Goal: Information Seeking & Learning: Compare options

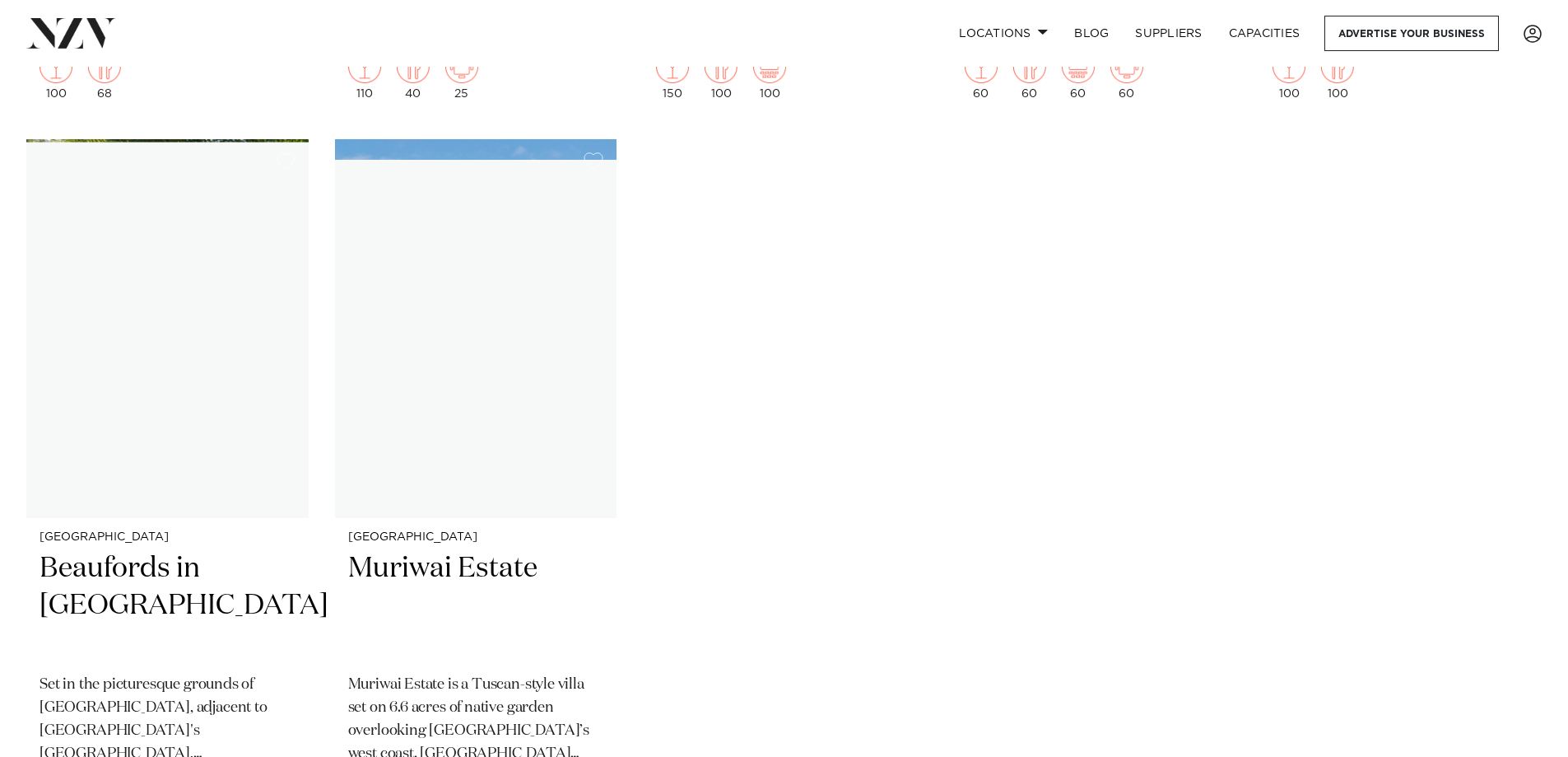
scroll to position [18361, 0]
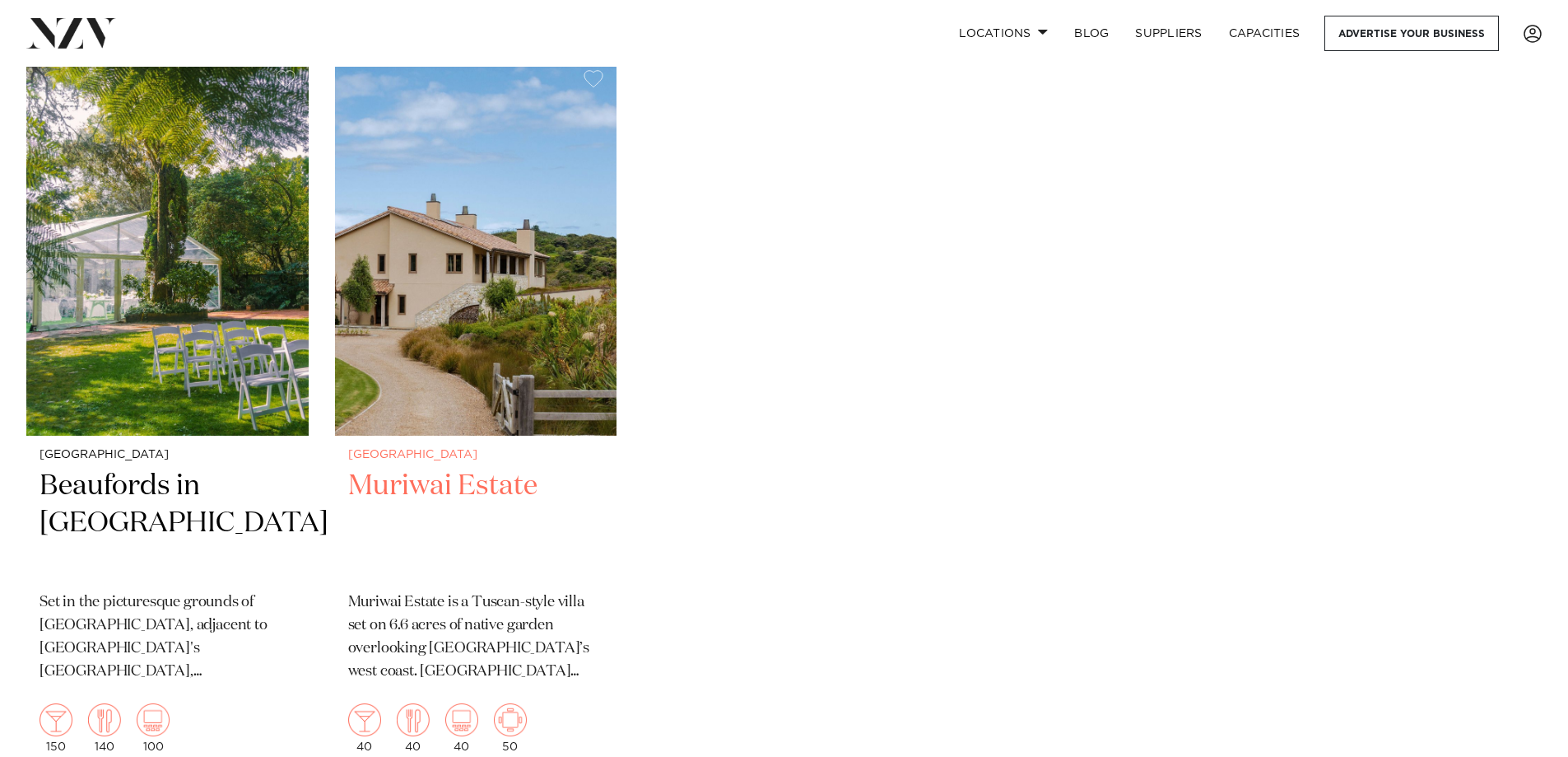
click at [469, 468] on h2 "Muriwai Estate" at bounding box center [476, 523] width 256 height 111
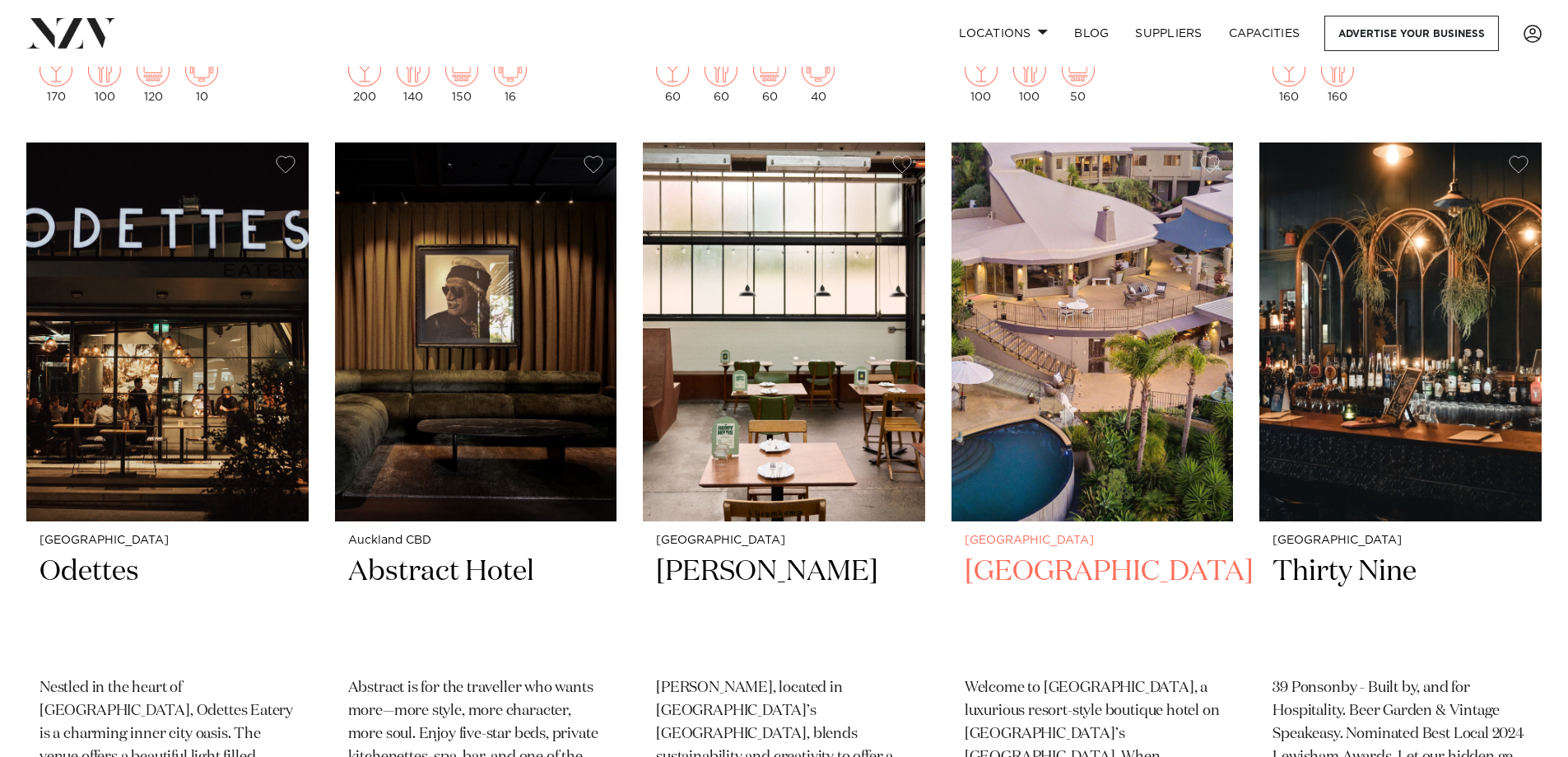
scroll to position [17705, 0]
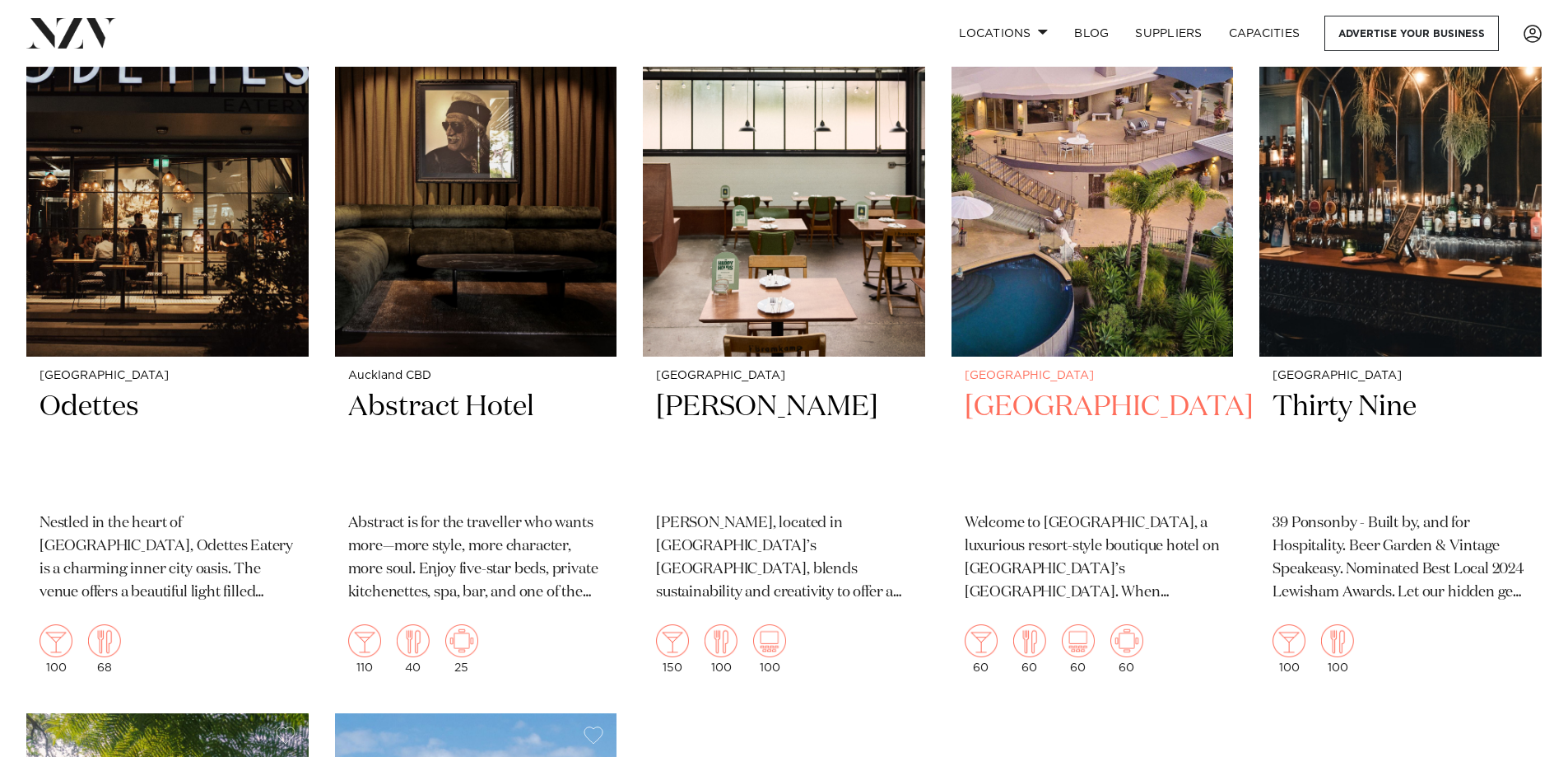
click at [1082, 389] on h2 "Delamore Lodge" at bounding box center [1093, 444] width 256 height 111
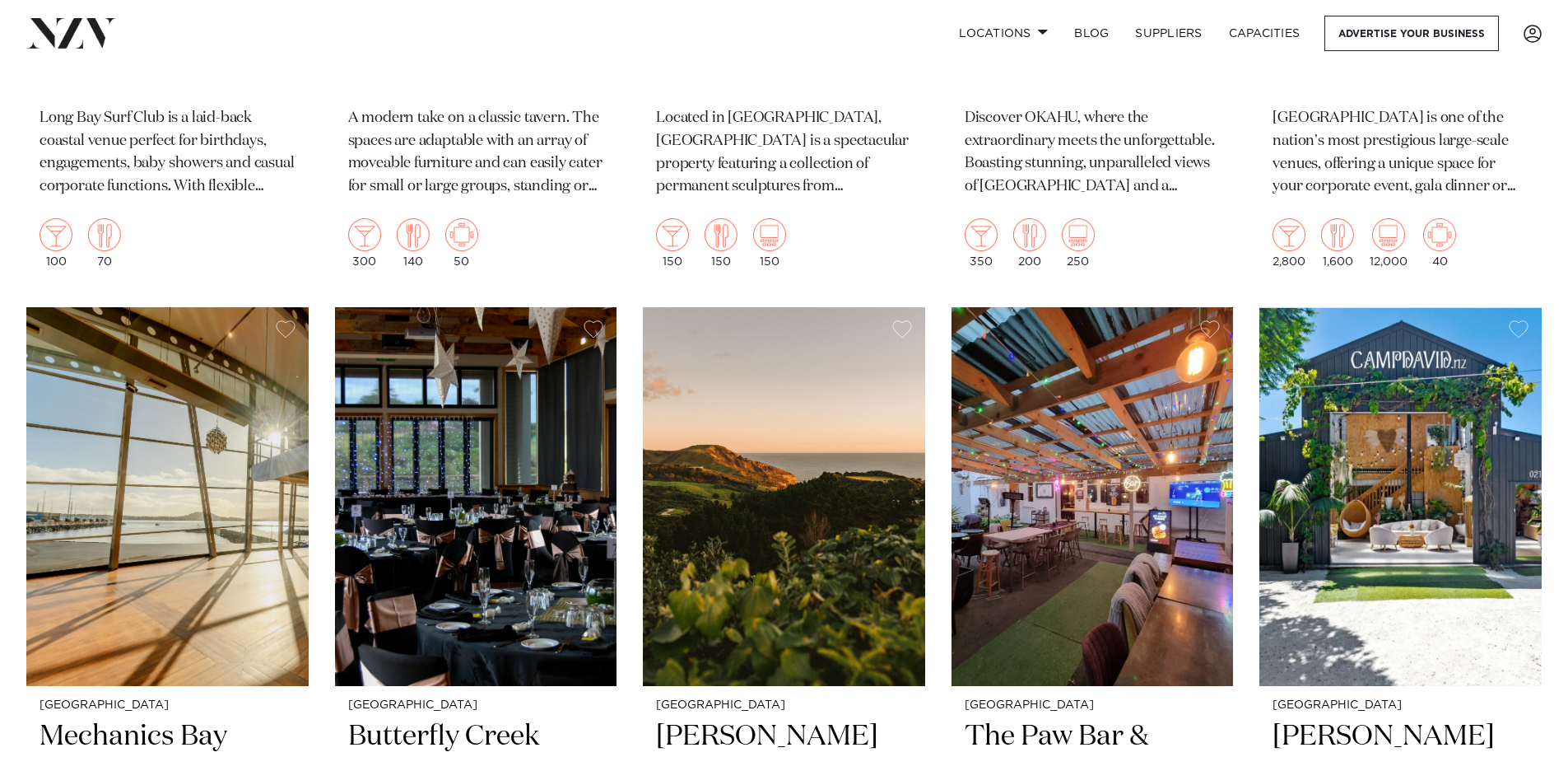
scroll to position [16887, 0]
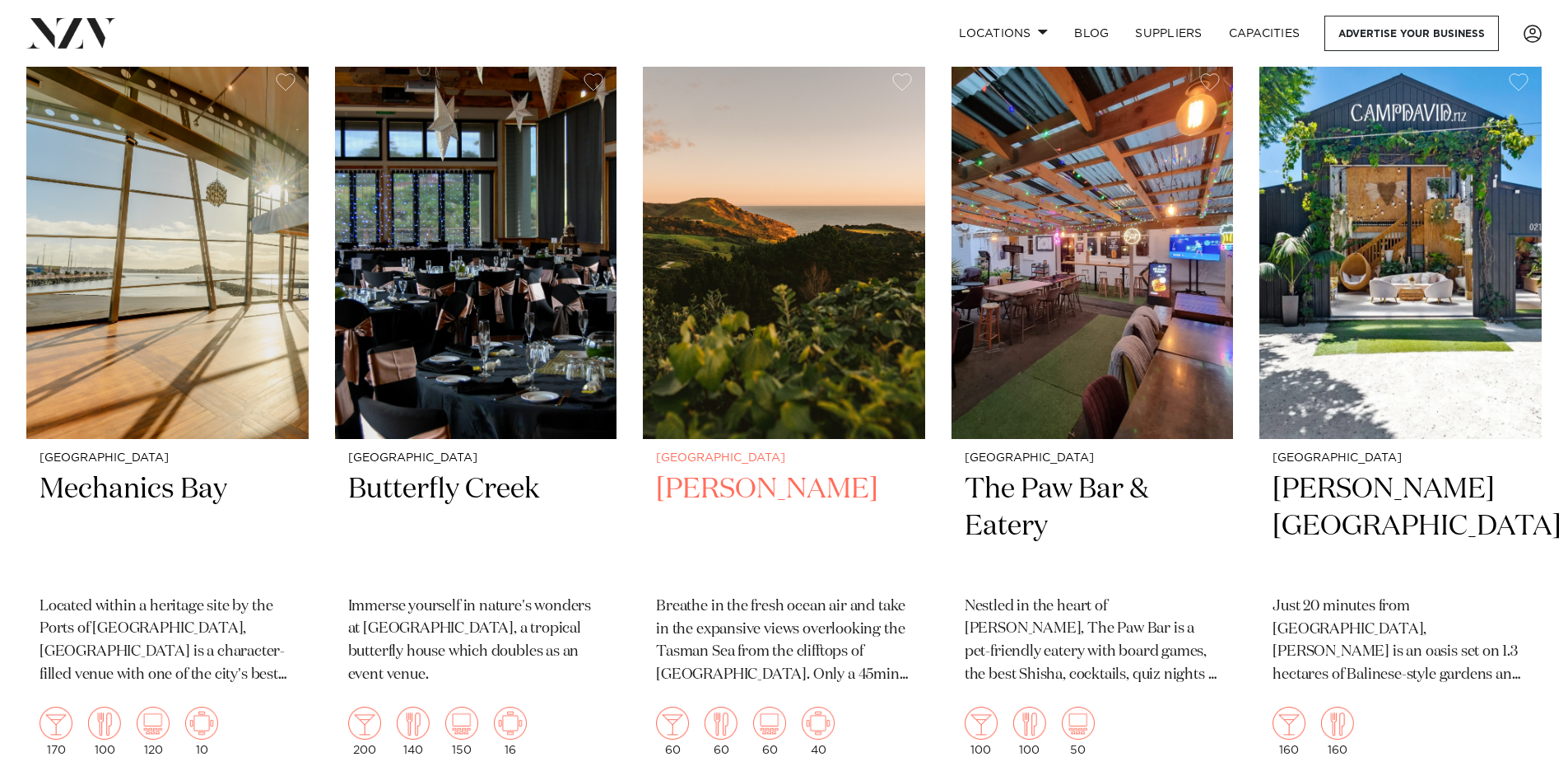
click at [769, 471] on h2 "Kula Muriwai" at bounding box center [784, 526] width 256 height 111
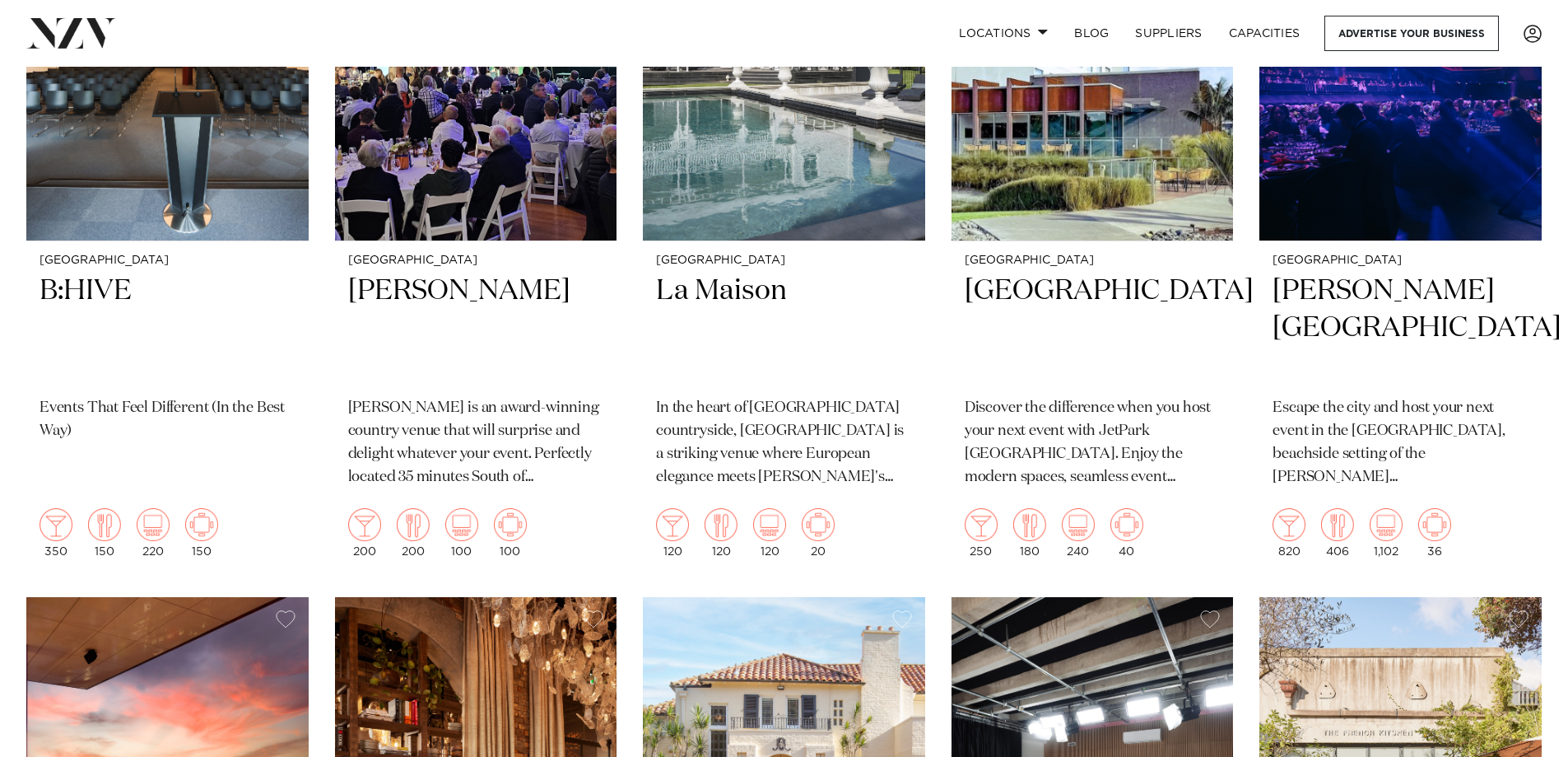
scroll to position [10228, 0]
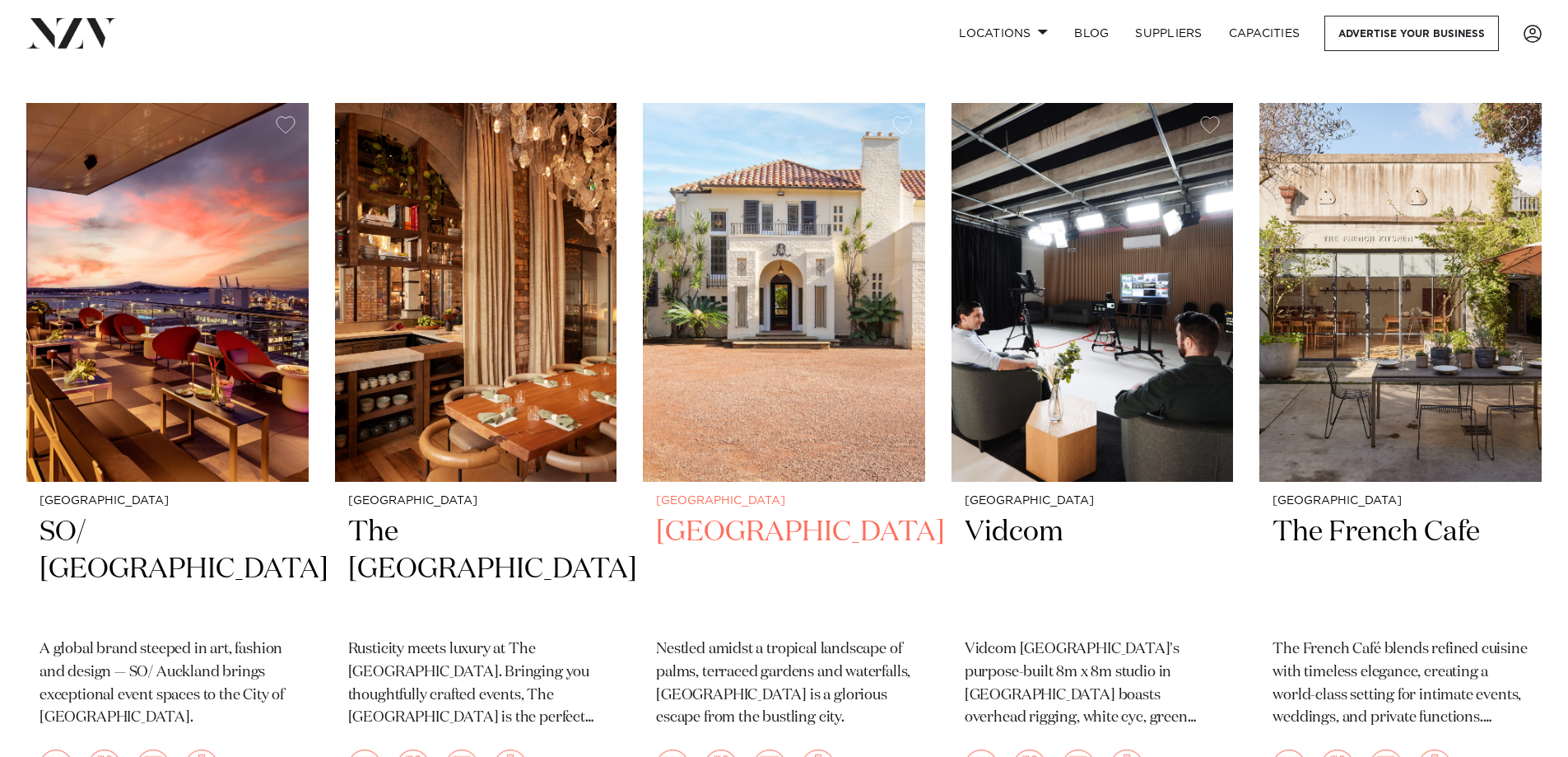
click at [753, 514] on h2 "Puketutu Island Estate" at bounding box center [784, 569] width 256 height 111
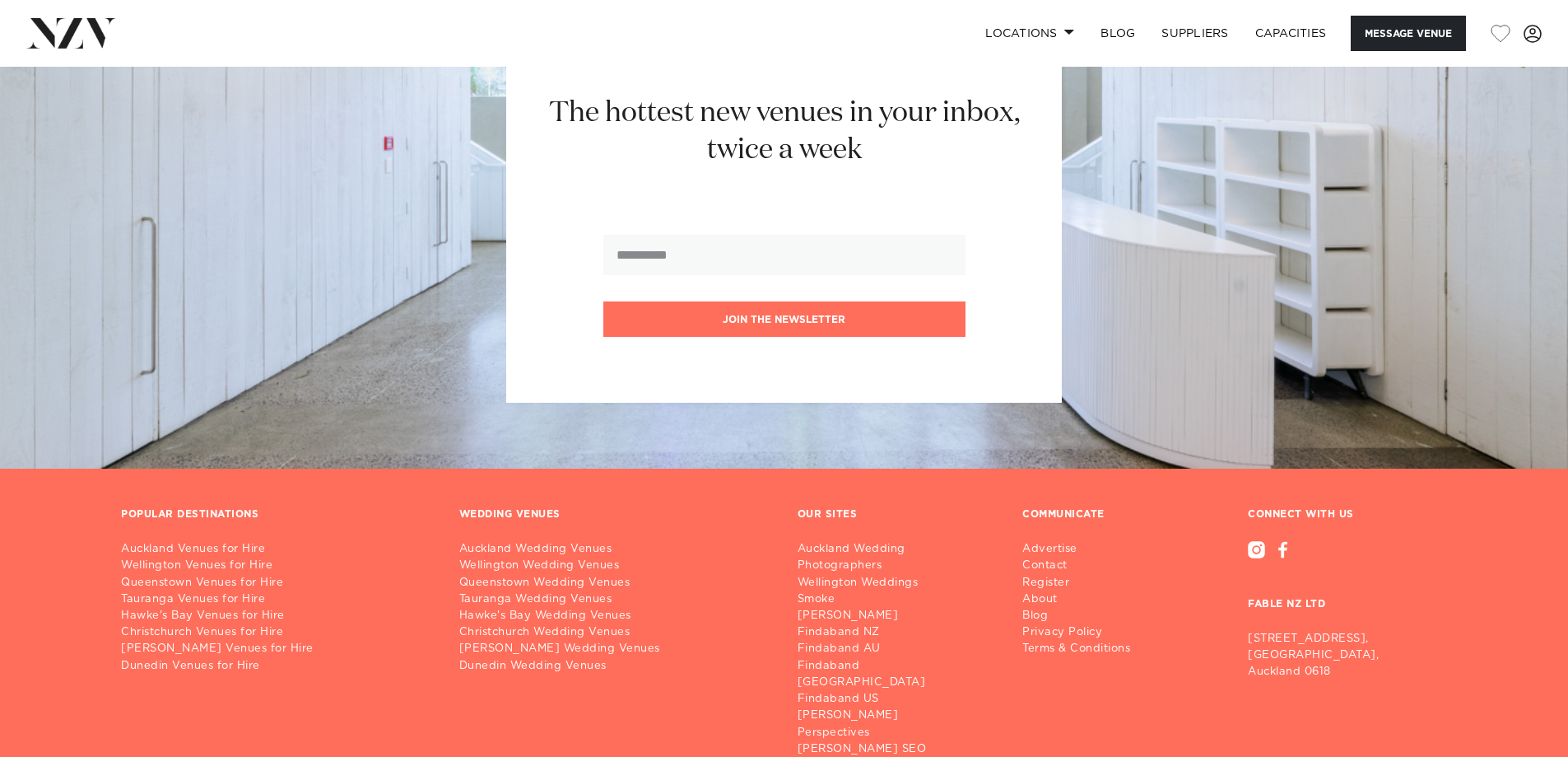
scroll to position [2433, 0]
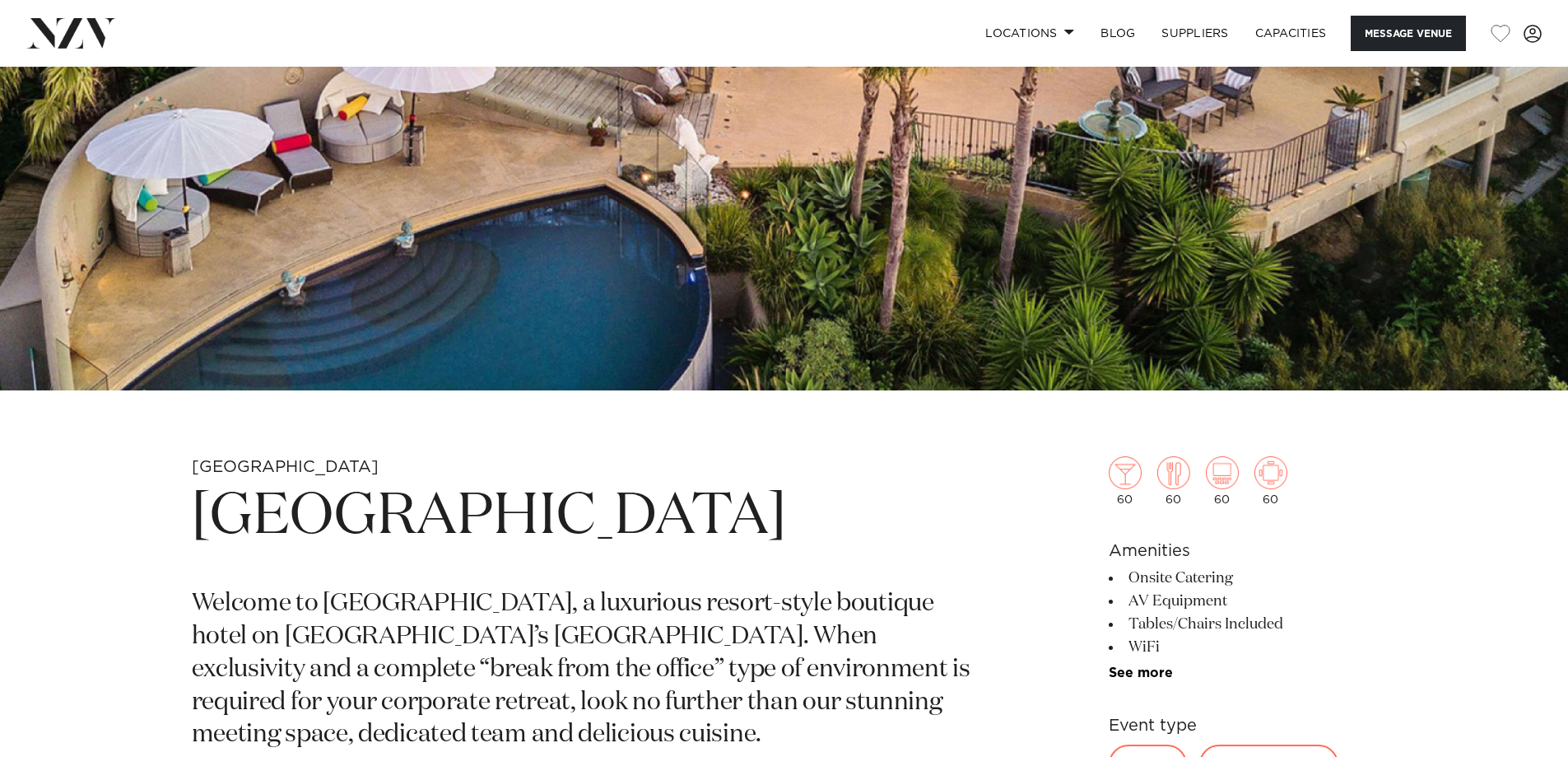
scroll to position [83, 0]
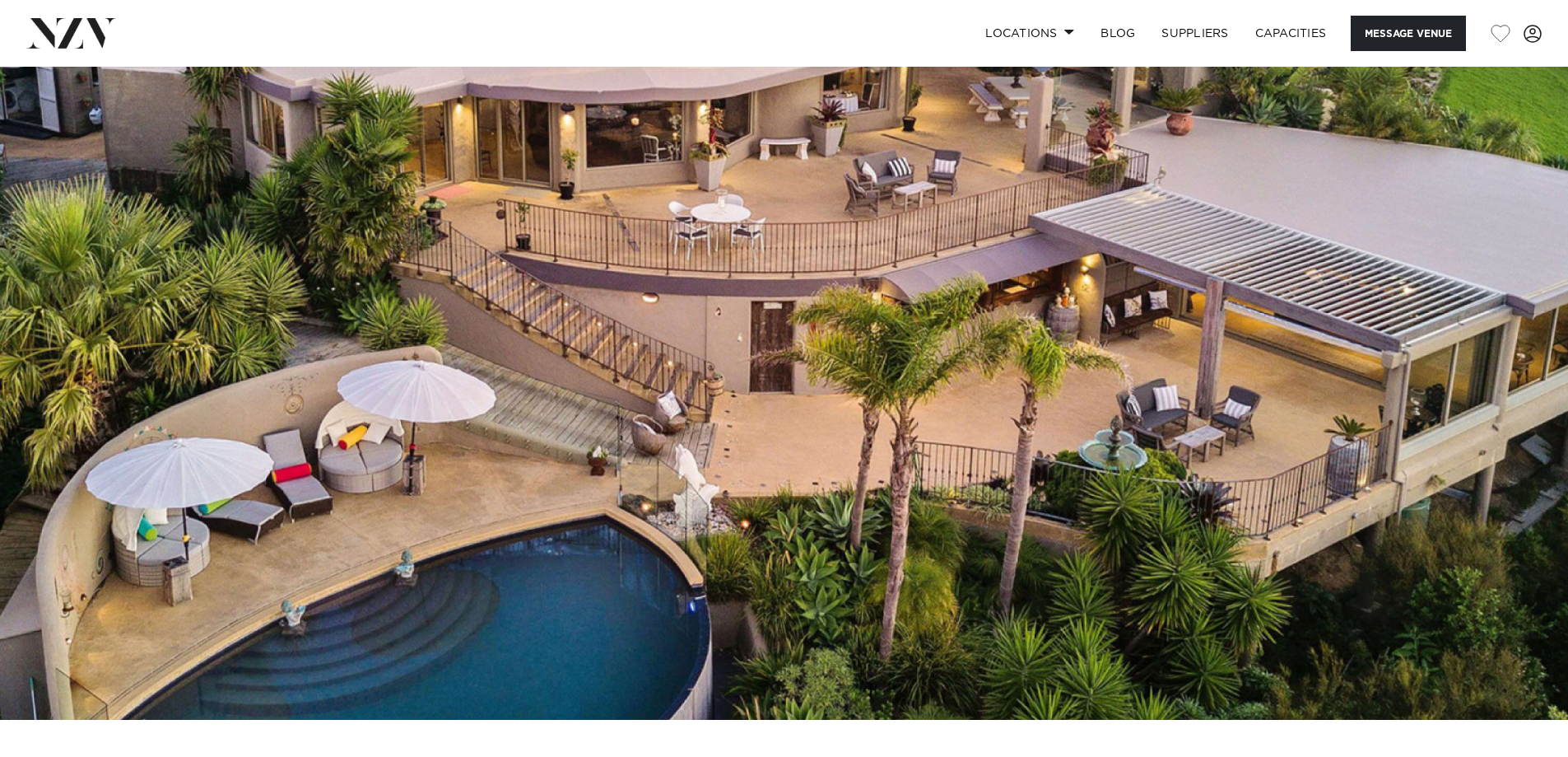
click at [1456, 408] on img at bounding box center [784, 351] width 1568 height 735
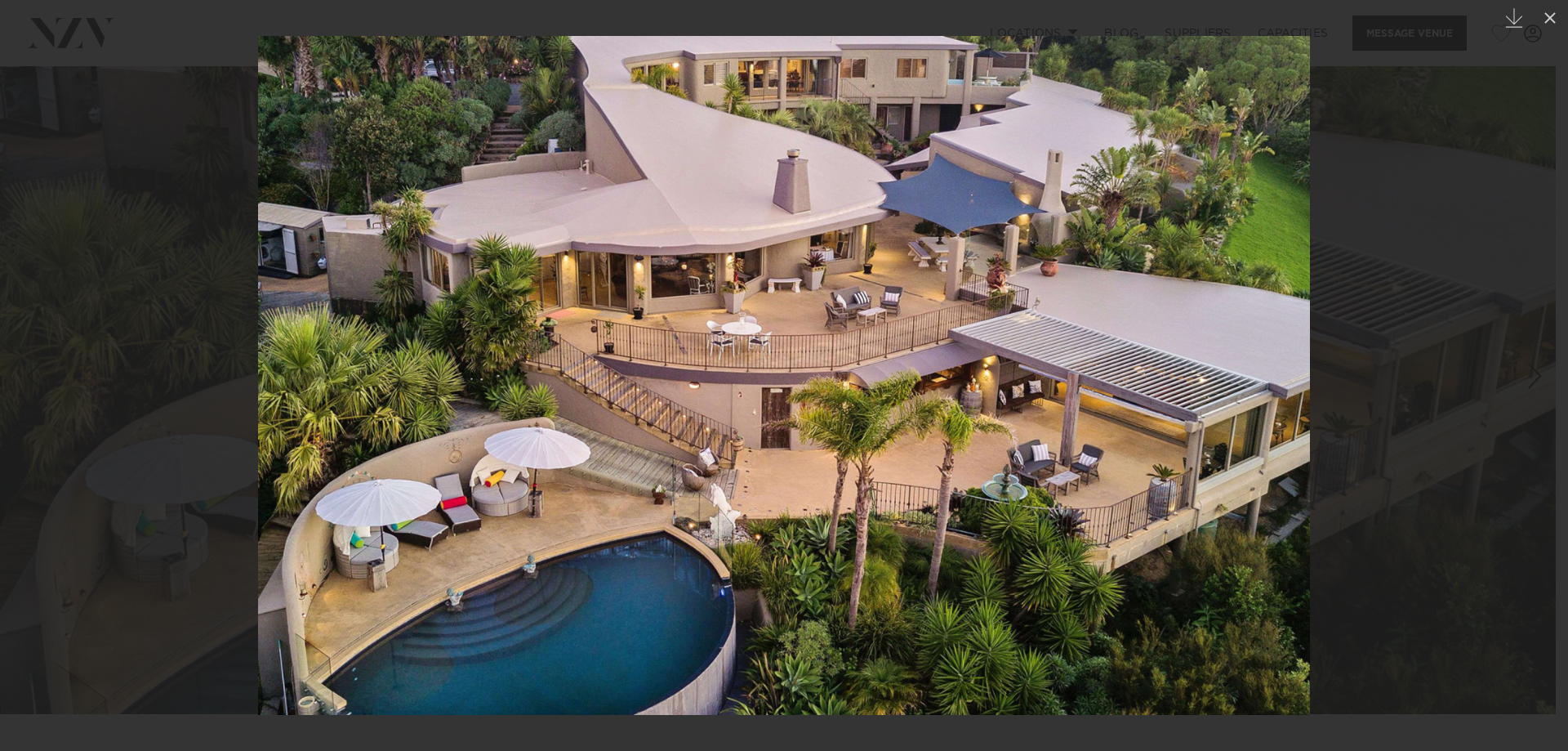
click at [1392, 505] on div at bounding box center [784, 375] width 1568 height 751
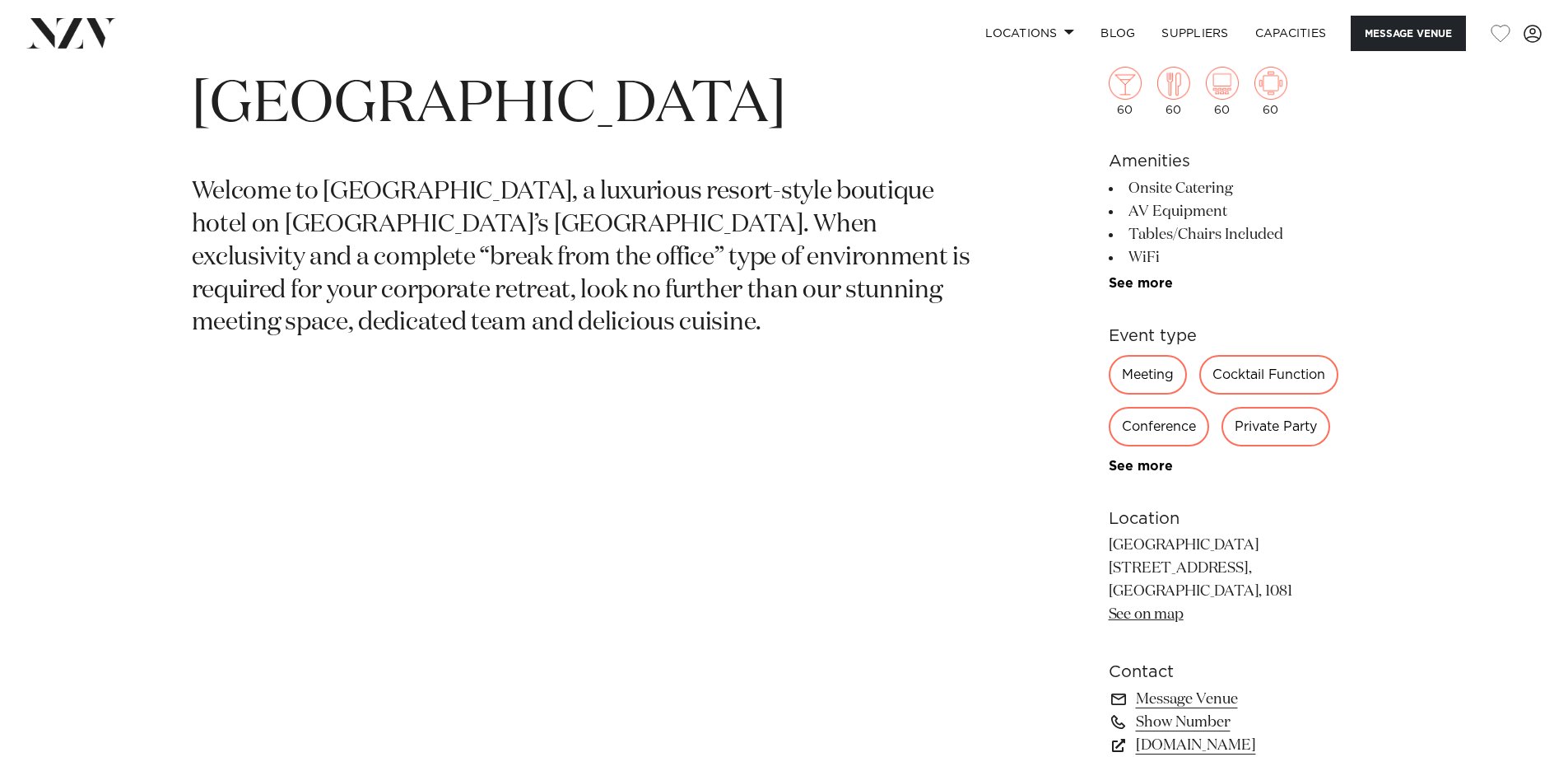
scroll to position [988, 0]
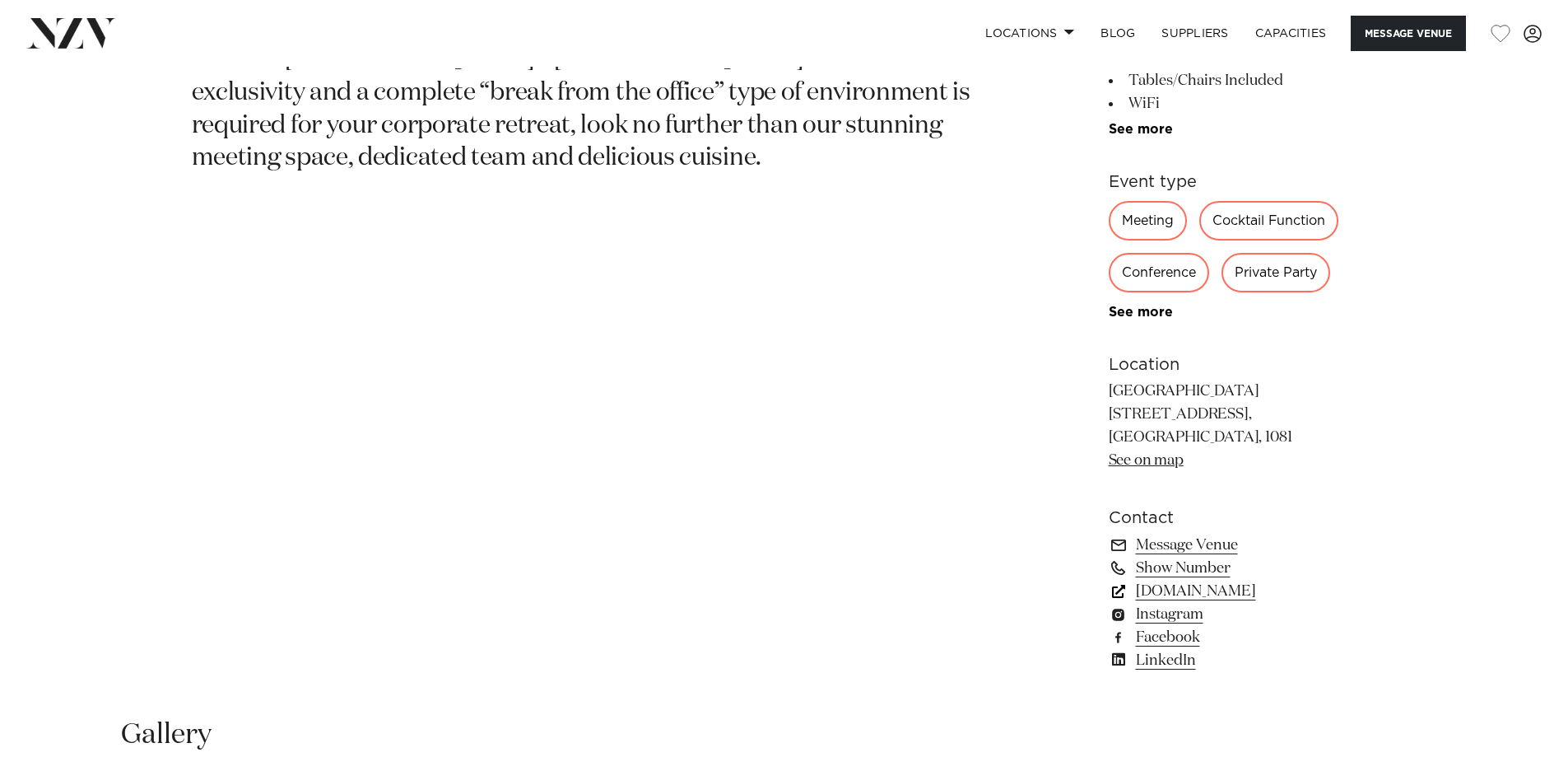
click at [1268, 589] on link "www.delamorelodge.com" at bounding box center [1243, 591] width 269 height 23
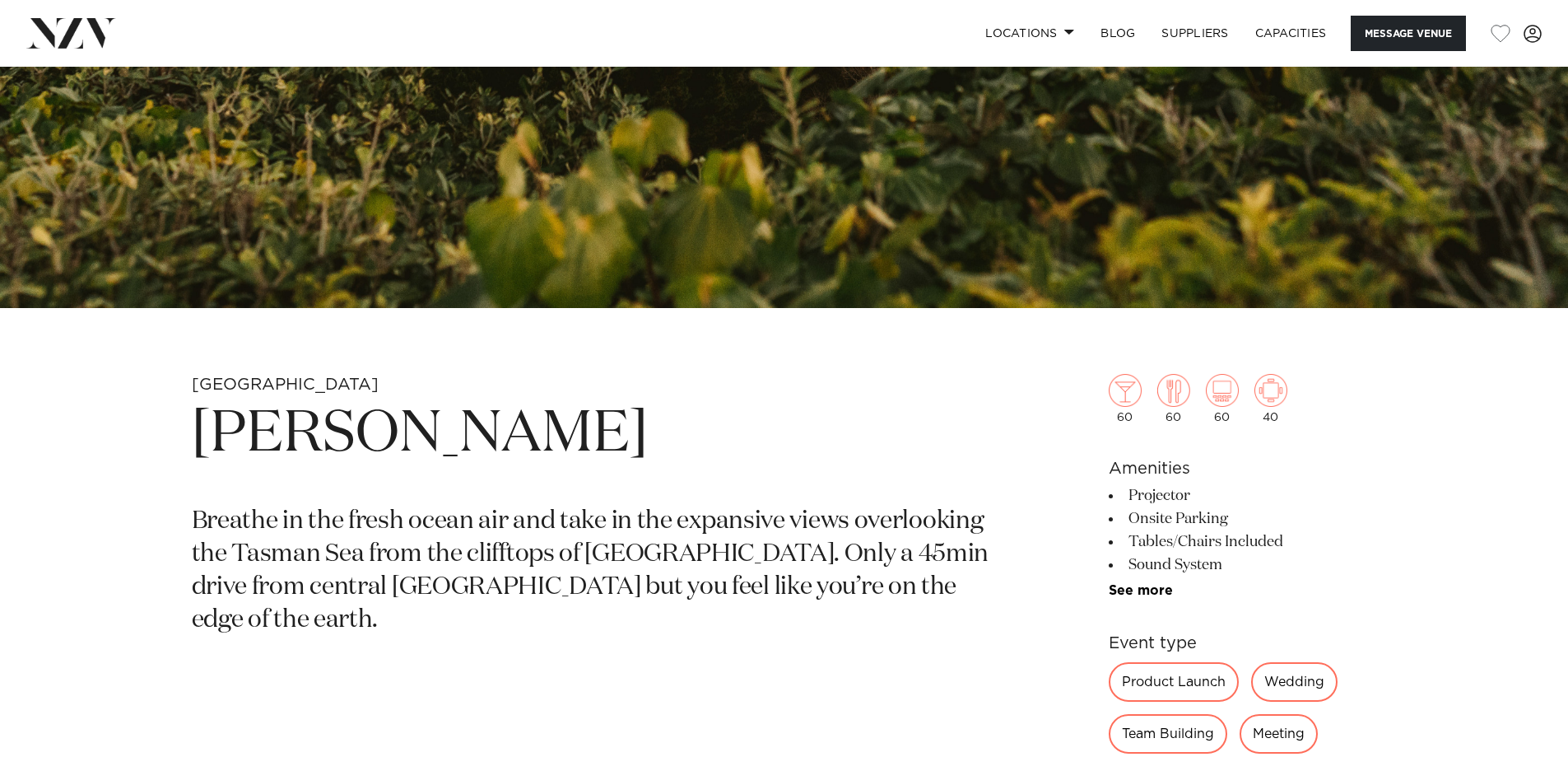
scroll to position [576, 0]
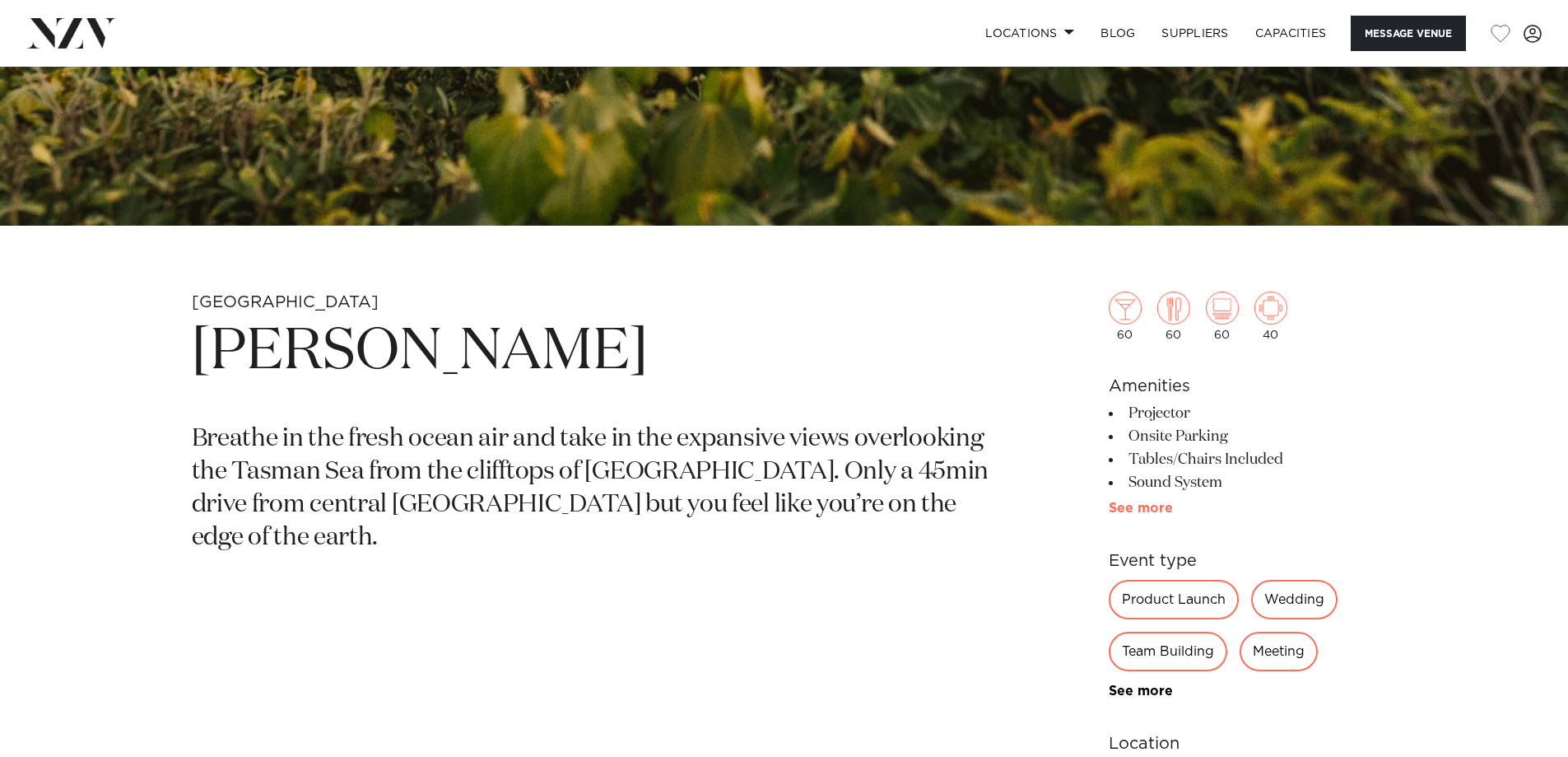
click at [1145, 509] on link "See more" at bounding box center [1173, 507] width 128 height 13
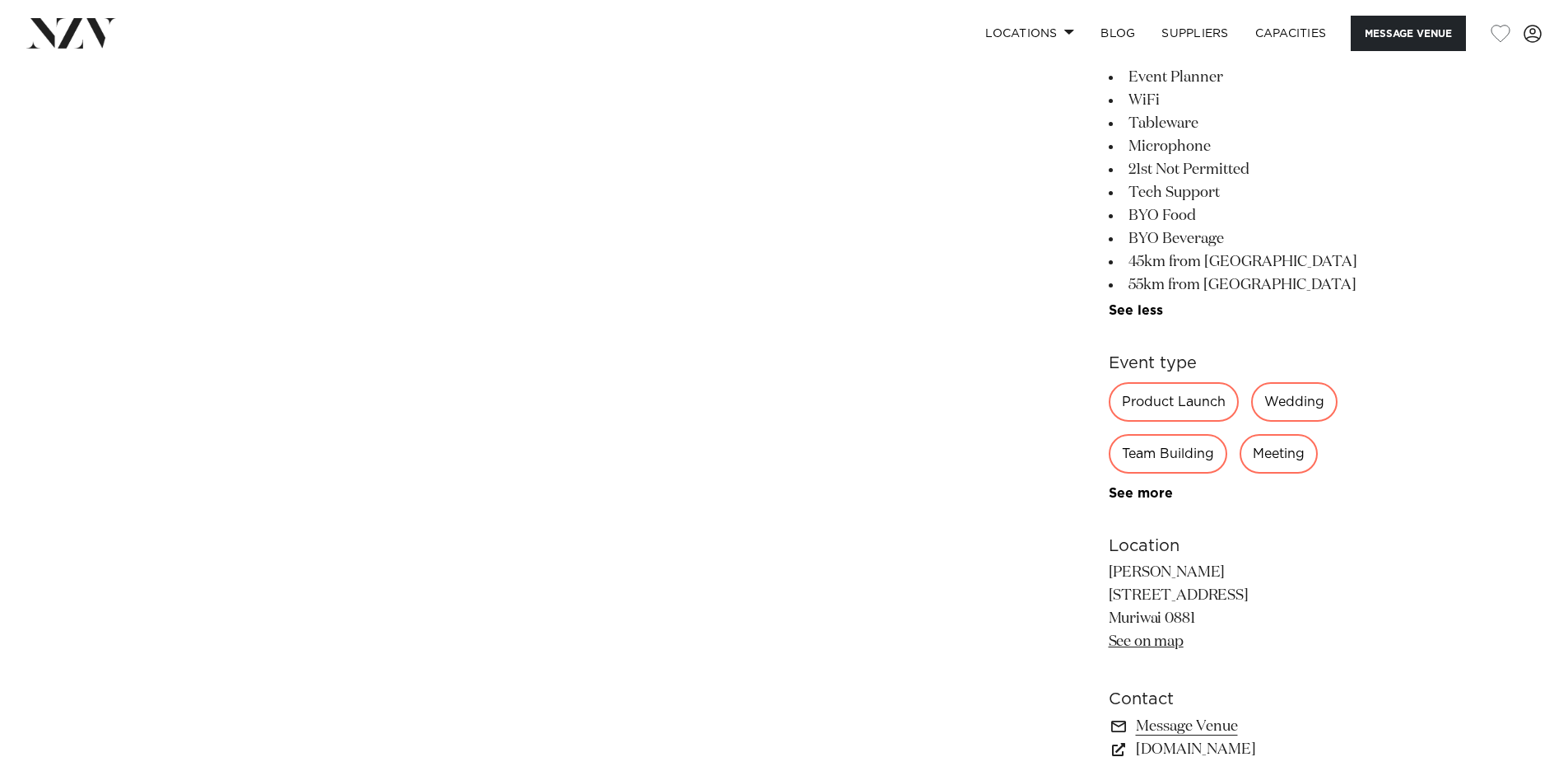
scroll to position [1235, 0]
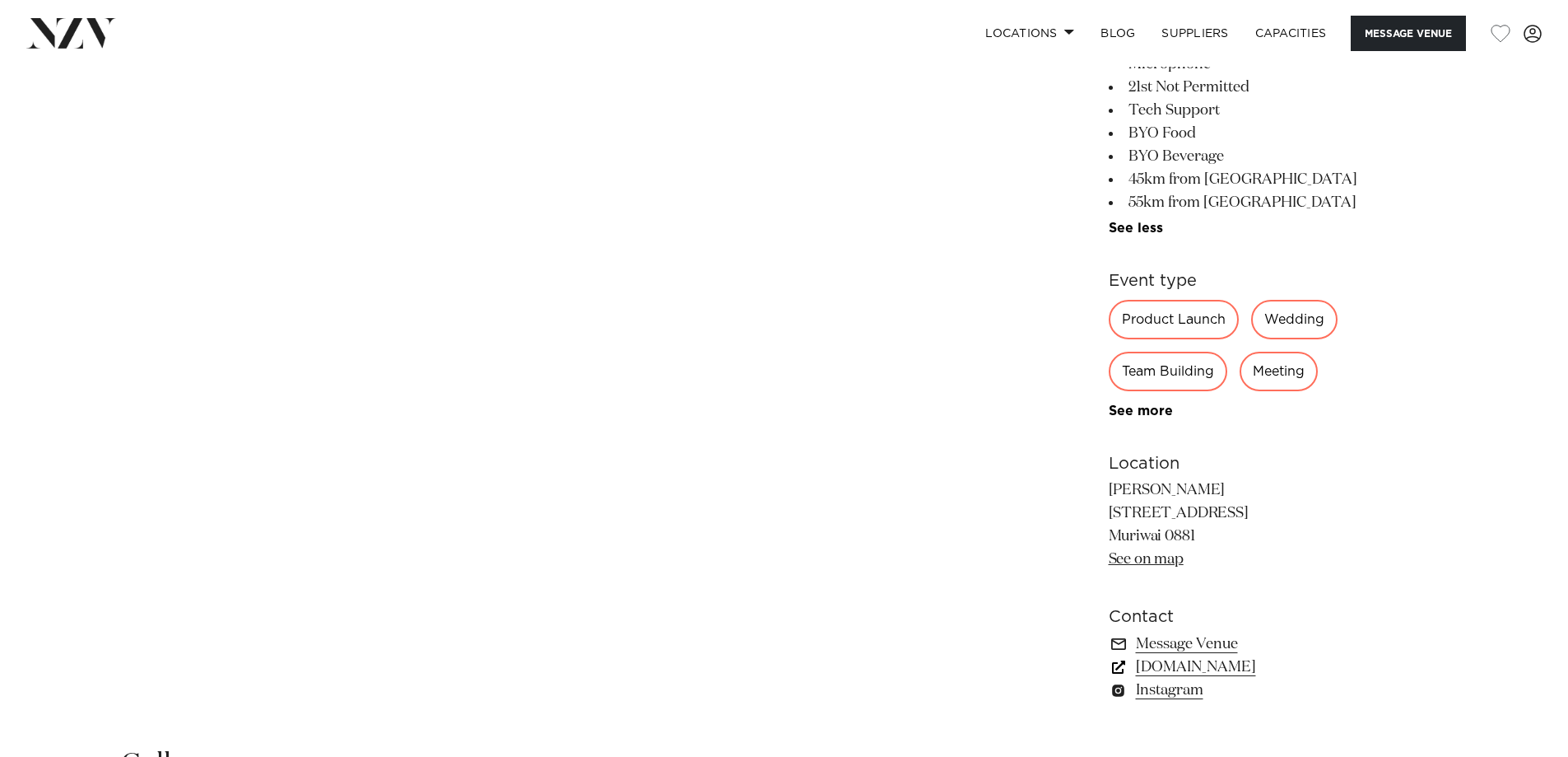
click at [1236, 665] on link "www.kulamuriwai.co.nz" at bounding box center [1243, 666] width 269 height 23
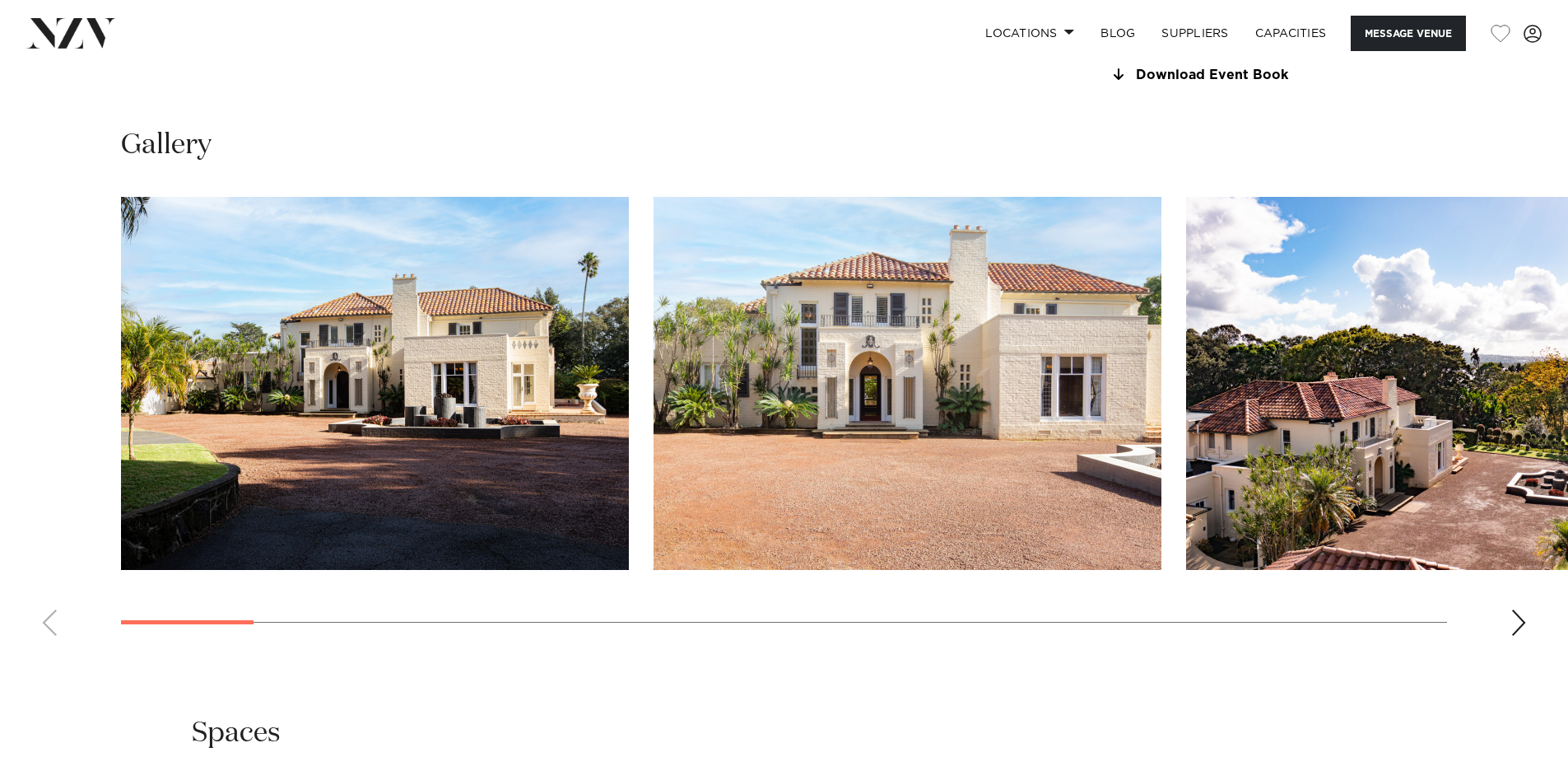
scroll to position [1218, 0]
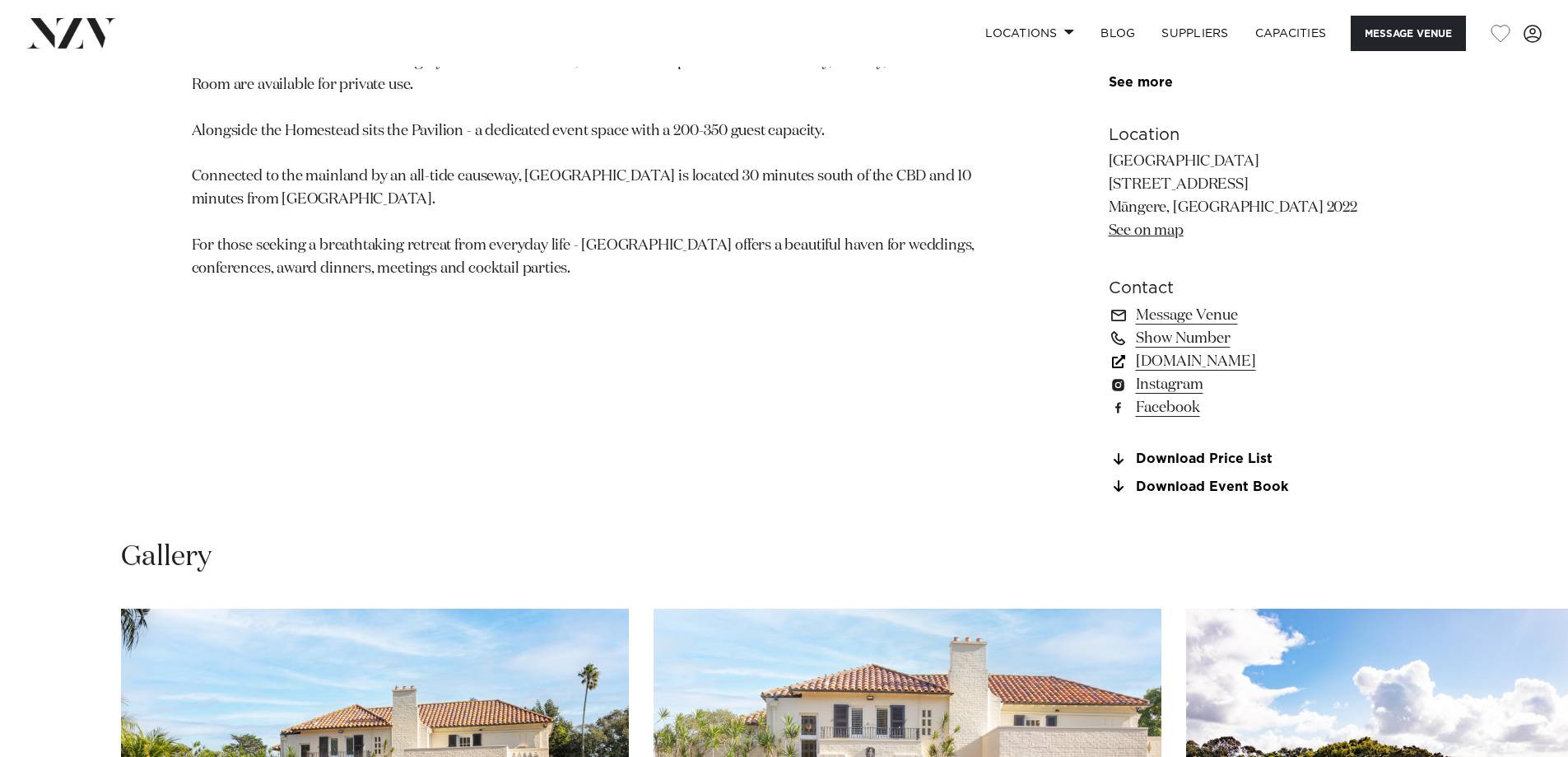
click at [1296, 357] on link "www.puketutuislandestate.co.nz" at bounding box center [1243, 361] width 269 height 23
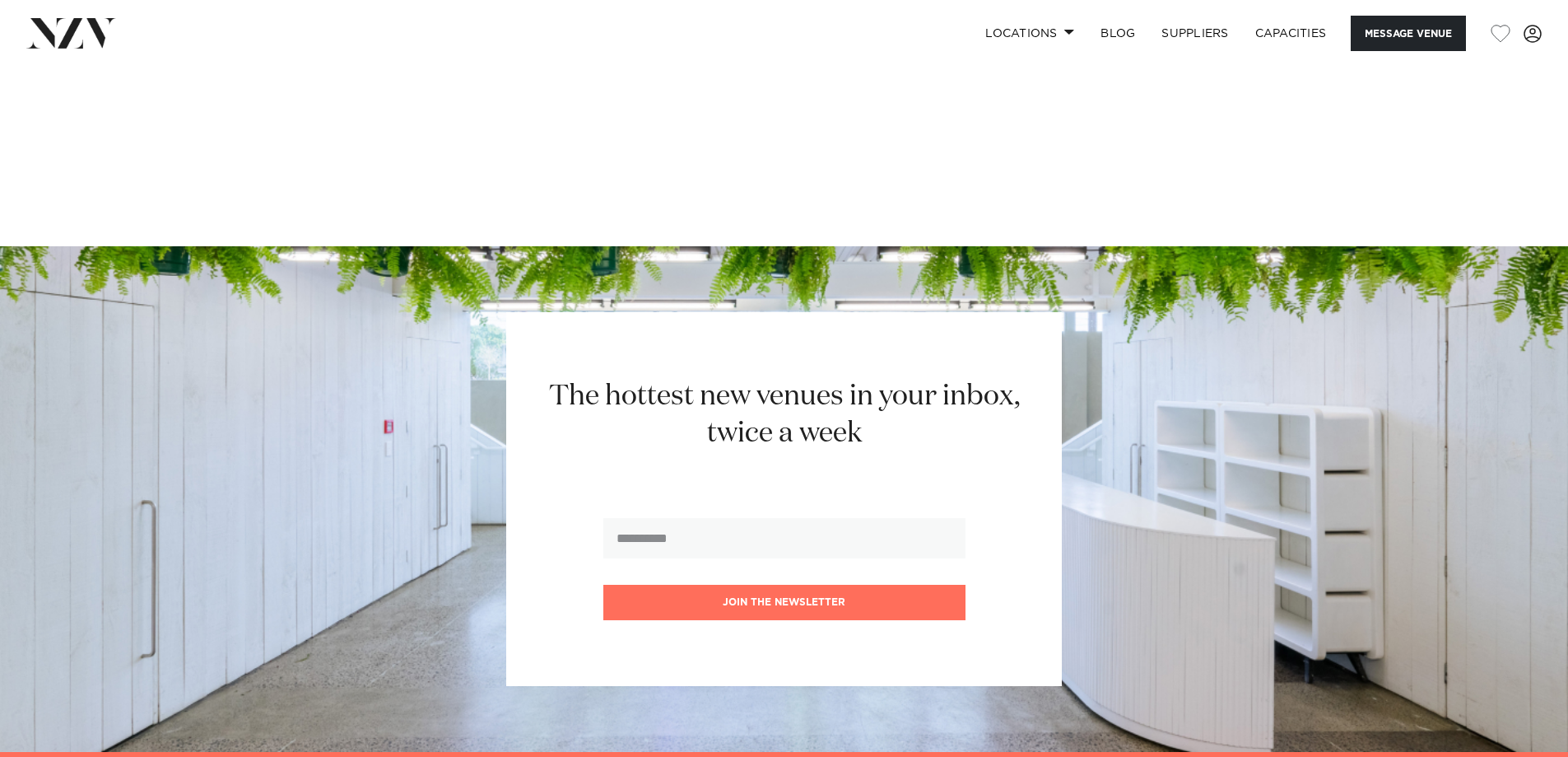
scroll to position [3770, 0]
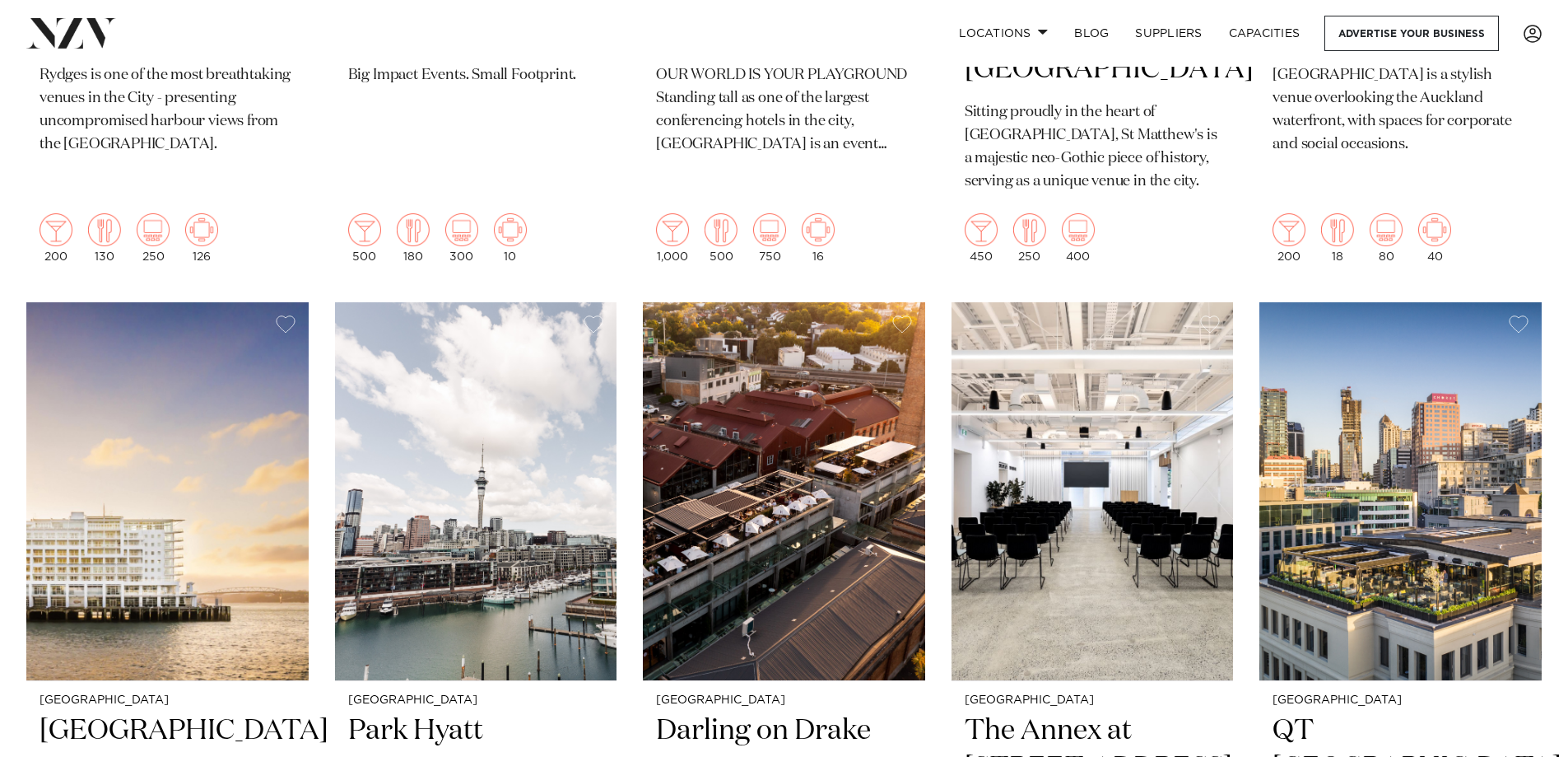
scroll to position [1640, 0]
